Goal: Check status: Check status

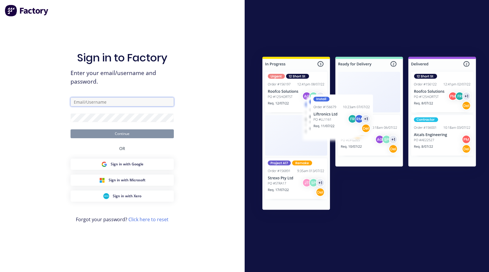
click at [75, 103] on input "text" at bounding box center [122, 101] width 103 height 9
drag, startPoint x: 99, startPoint y: 100, endPoint x: 70, endPoint y: 99, distance: 29.2
click at [70, 99] on div "Sign in to Factory Enter your email/username and password. accounts@ Continue O…" at bounding box center [122, 136] width 245 height 272
paste input "[DOMAIN_NAME]"
type input "[EMAIL_ADDRESS][DOMAIN_NAME]"
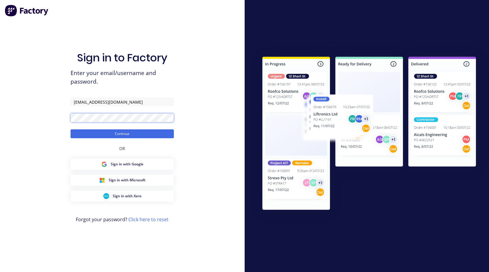
click at [71, 129] on button "Continue" at bounding box center [122, 133] width 103 height 9
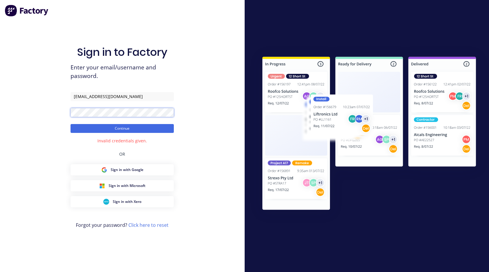
click at [60, 112] on div "Sign in to Factory Enter your email/username and password. [EMAIL_ADDRESS][DOMA…" at bounding box center [122, 136] width 245 height 272
click at [71, 124] on button "Continue" at bounding box center [122, 128] width 103 height 9
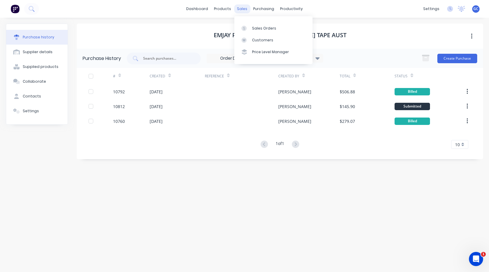
click at [242, 7] on div "sales" at bounding box center [242, 8] width 16 height 9
click at [261, 26] on div "Sales Orders" at bounding box center [264, 28] width 24 height 5
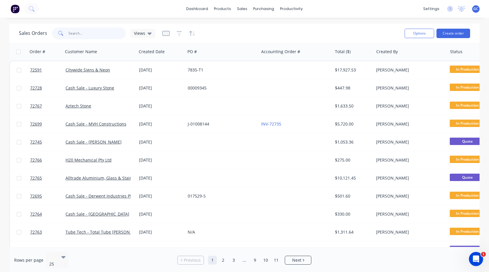
click at [81, 33] on input "text" at bounding box center [97, 33] width 58 height 12
type input "72757"
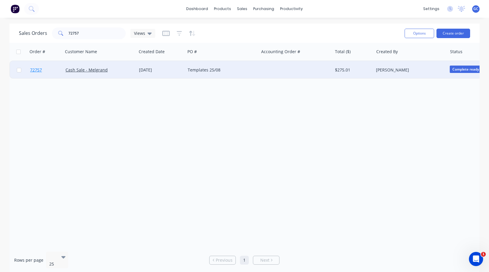
click at [36, 69] on span "72757" at bounding box center [36, 70] width 12 height 6
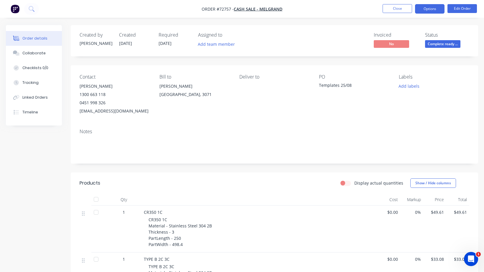
click at [431, 7] on button "Options" at bounding box center [430, 8] width 30 height 9
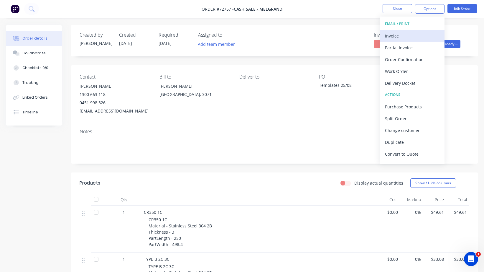
click at [394, 36] on div "Invoice" at bounding box center [412, 36] width 54 height 9
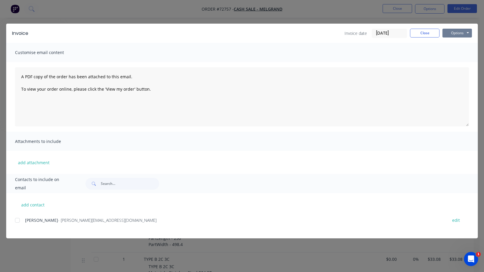
click at [469, 32] on button "Options" at bounding box center [458, 33] width 30 height 9
click at [457, 52] on button "Print" at bounding box center [462, 53] width 38 height 10
click at [430, 33] on button "Close" at bounding box center [425, 33] width 30 height 9
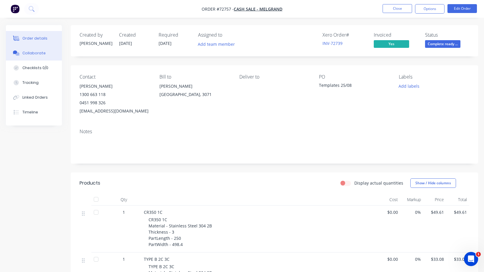
click at [30, 52] on div "Collaborate" at bounding box center [33, 52] width 23 height 5
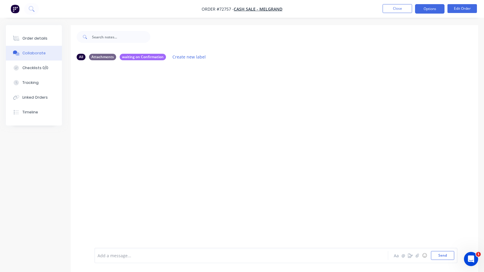
click at [431, 9] on button "Options" at bounding box center [430, 8] width 30 height 9
click at [34, 38] on div "Order details" at bounding box center [34, 38] width 25 height 5
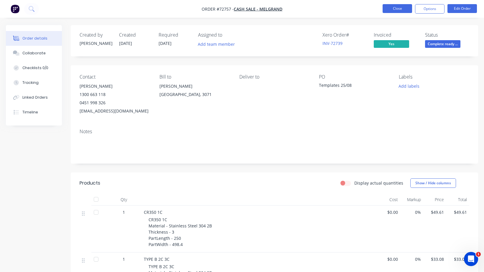
click at [402, 10] on button "Close" at bounding box center [398, 8] width 30 height 9
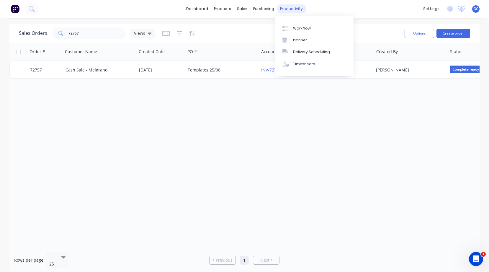
click at [287, 9] on div "productivity" at bounding box center [291, 8] width 29 height 9
click at [299, 27] on div "Workflow" at bounding box center [302, 28] width 18 height 5
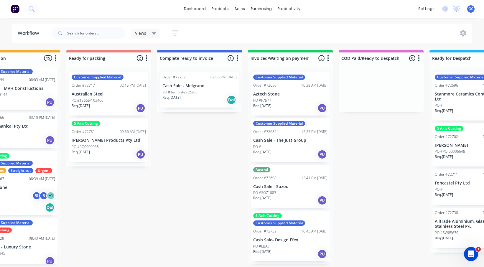
scroll to position [0, 408]
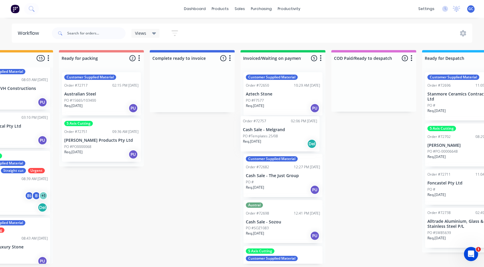
drag, startPoint x: 191, startPoint y: 78, endPoint x: 280, endPoint y: 123, distance: 99.2
click at [280, 123] on div "Submitted 0 Status colour #273444 hex #273444 Save Cancel Summaries Total order…" at bounding box center [123, 157] width 1070 height 214
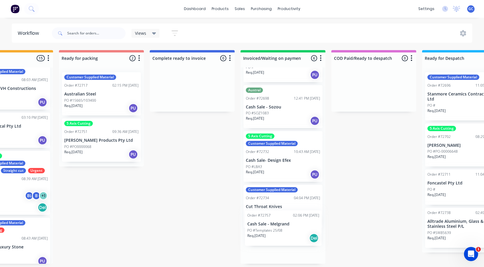
scroll to position [83, 0]
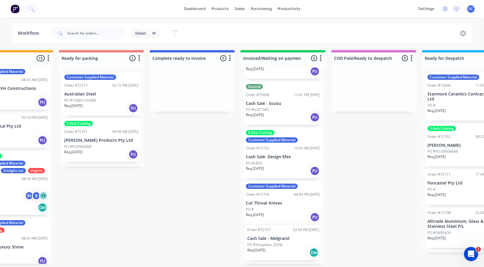
drag, startPoint x: 286, startPoint y: 115, endPoint x: 287, endPoint y: 246, distance: 131.6
click at [287, 246] on div "Customer Supplied Material Order #72650 10:29 AM [DATE] Aztech Stone PO #F7577 …" at bounding box center [283, 166] width 85 height 197
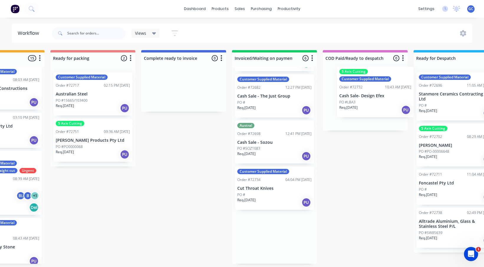
scroll to position [1, 418]
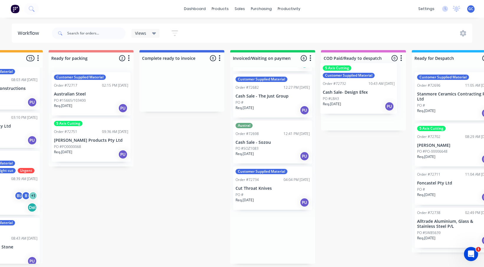
drag, startPoint x: 276, startPoint y: 191, endPoint x: 355, endPoint y: 89, distance: 129.4
click at [355, 89] on div "Submitted 0 Status colour #273444 hex #273444 Save Cancel Summaries Total order…" at bounding box center [112, 157] width 1070 height 214
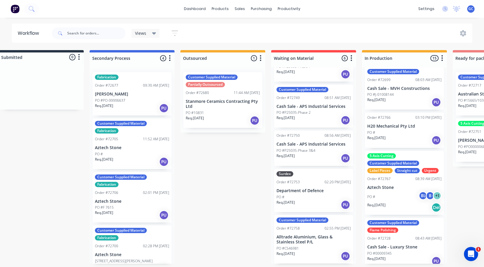
scroll to position [1, 11]
